Goal: Transaction & Acquisition: Subscribe to service/newsletter

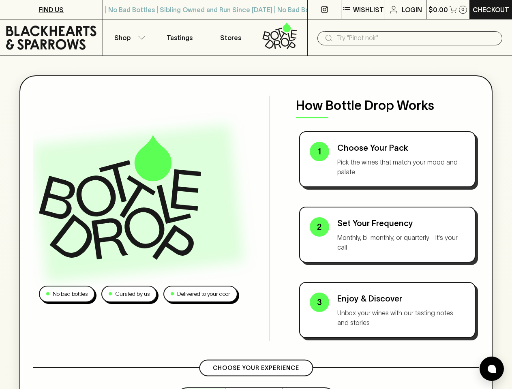
click at [256, 195] on div "No bad bottles Curated by us Delivered to your door How Bottle Drop Works 1 Cho…" at bounding box center [256, 219] width 446 height 246
click at [362, 10] on p "Wishlist" at bounding box center [368, 10] width 31 height 10
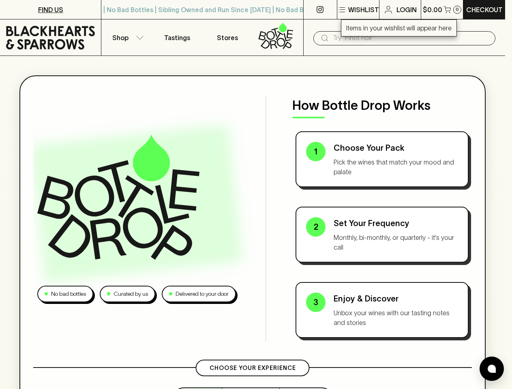
click at [448, 9] on div at bounding box center [256, 194] width 512 height 389
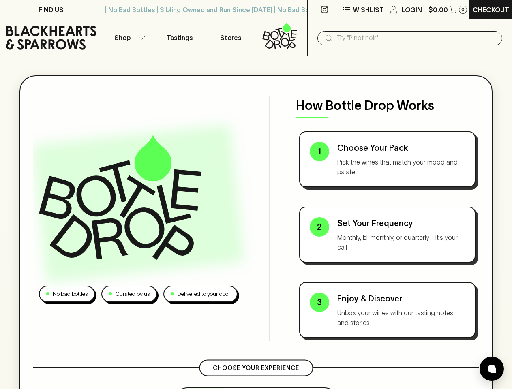
click at [129, 37] on div at bounding box center [256, 194] width 512 height 389
click at [410, 38] on input "text" at bounding box center [416, 38] width 159 height 13
